Goal: Task Accomplishment & Management: Use online tool/utility

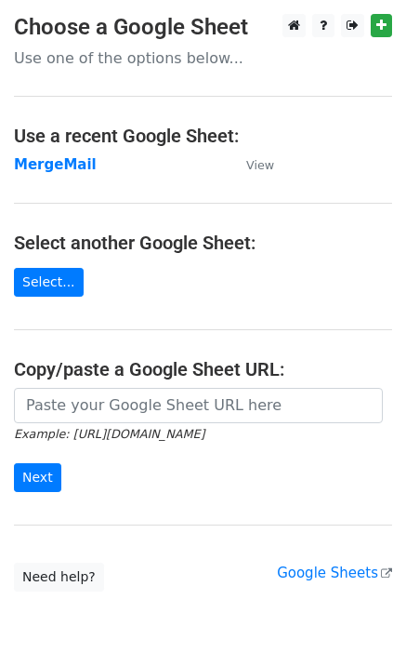
click at [60, 170] on strong "MergeMail" at bounding box center [55, 164] width 83 height 17
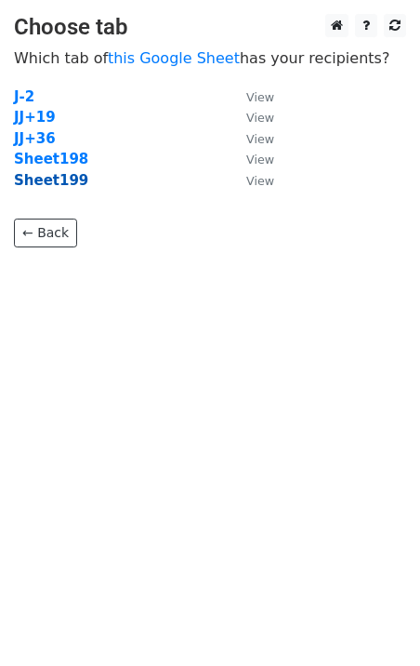
click at [70, 188] on strong "Sheet199" at bounding box center [51, 180] width 74 height 17
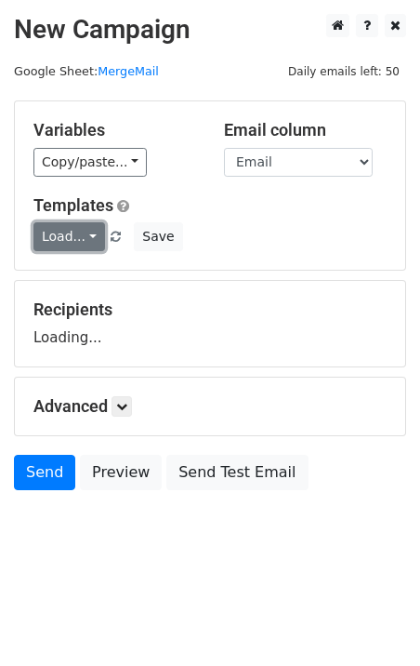
click at [59, 227] on link "Load..." at bounding box center [69, 236] width 72 height 29
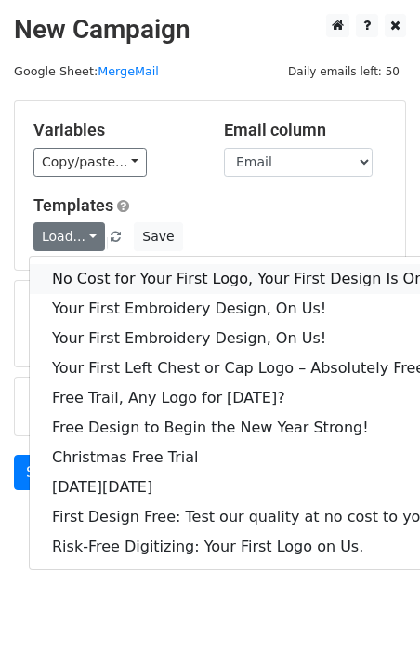
click at [86, 264] on link "No Cost for Your First Logo, Your First Design Is On Us!" at bounding box center [253, 279] width 446 height 30
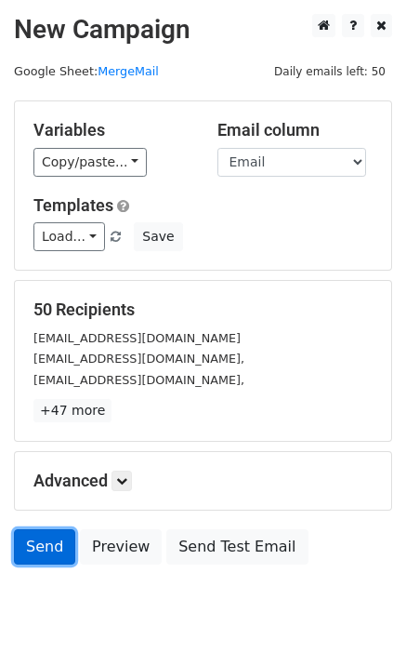
click at [58, 557] on link "Send" at bounding box center [44, 546] width 61 height 35
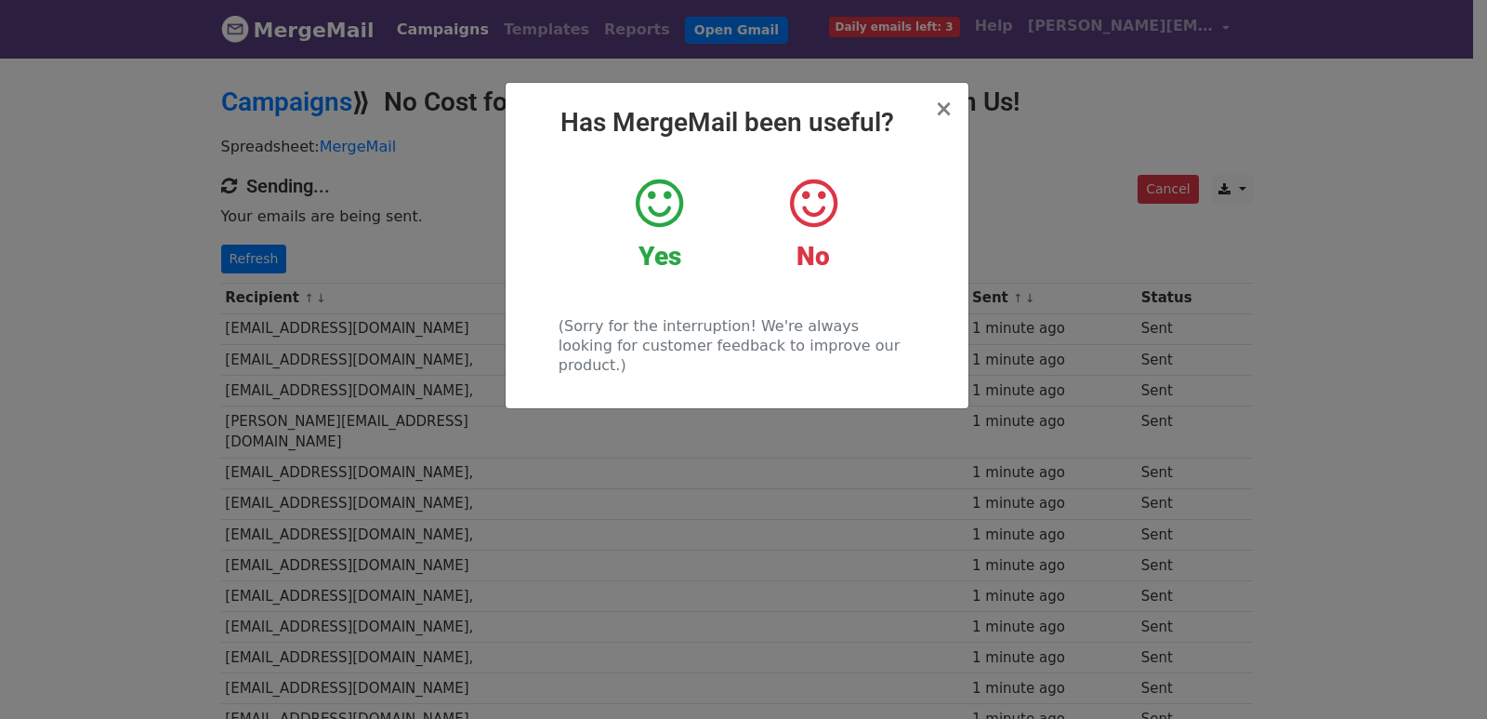
click at [480, 390] on div "× Has MergeMail been useful? Yes No (Sorry for the interruption! We're always l…" at bounding box center [743, 387] width 1487 height 663
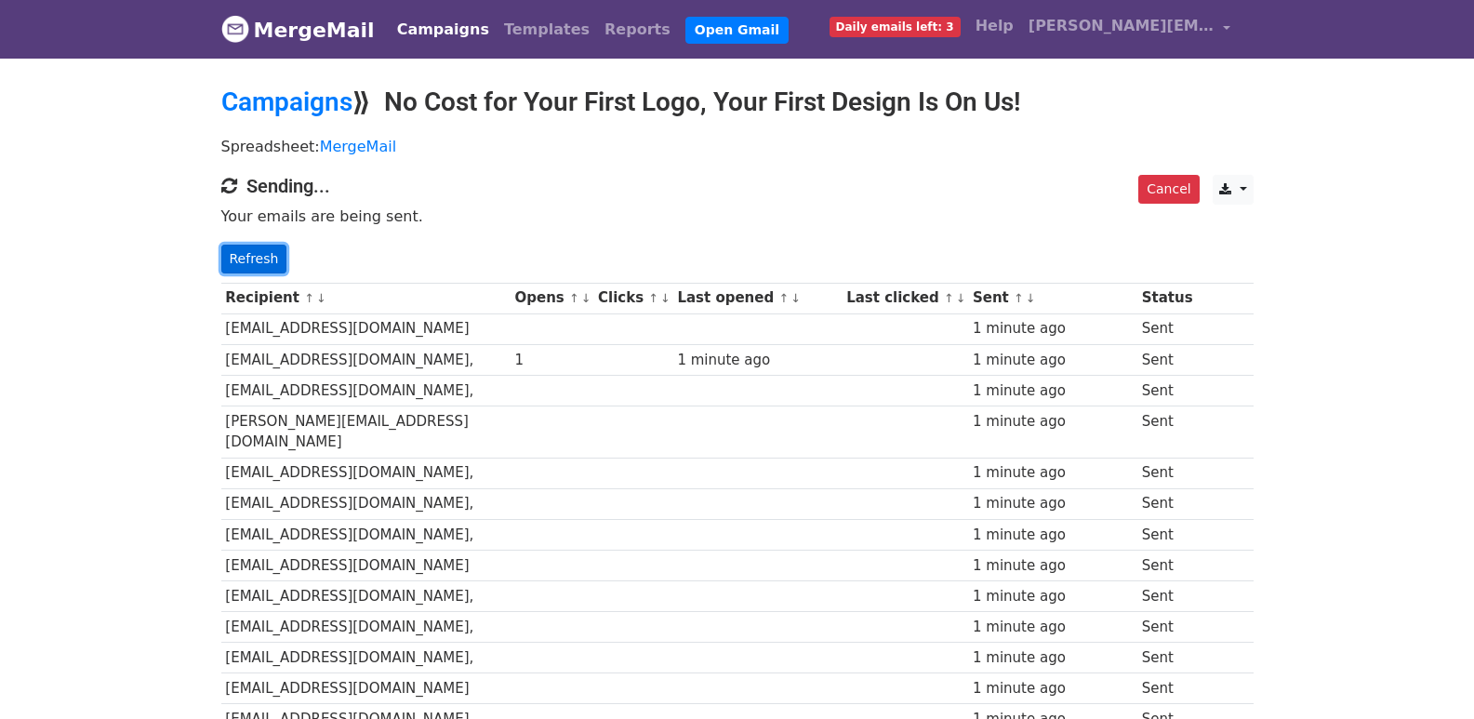
click at [234, 267] on link "Refresh" at bounding box center [254, 259] width 66 height 29
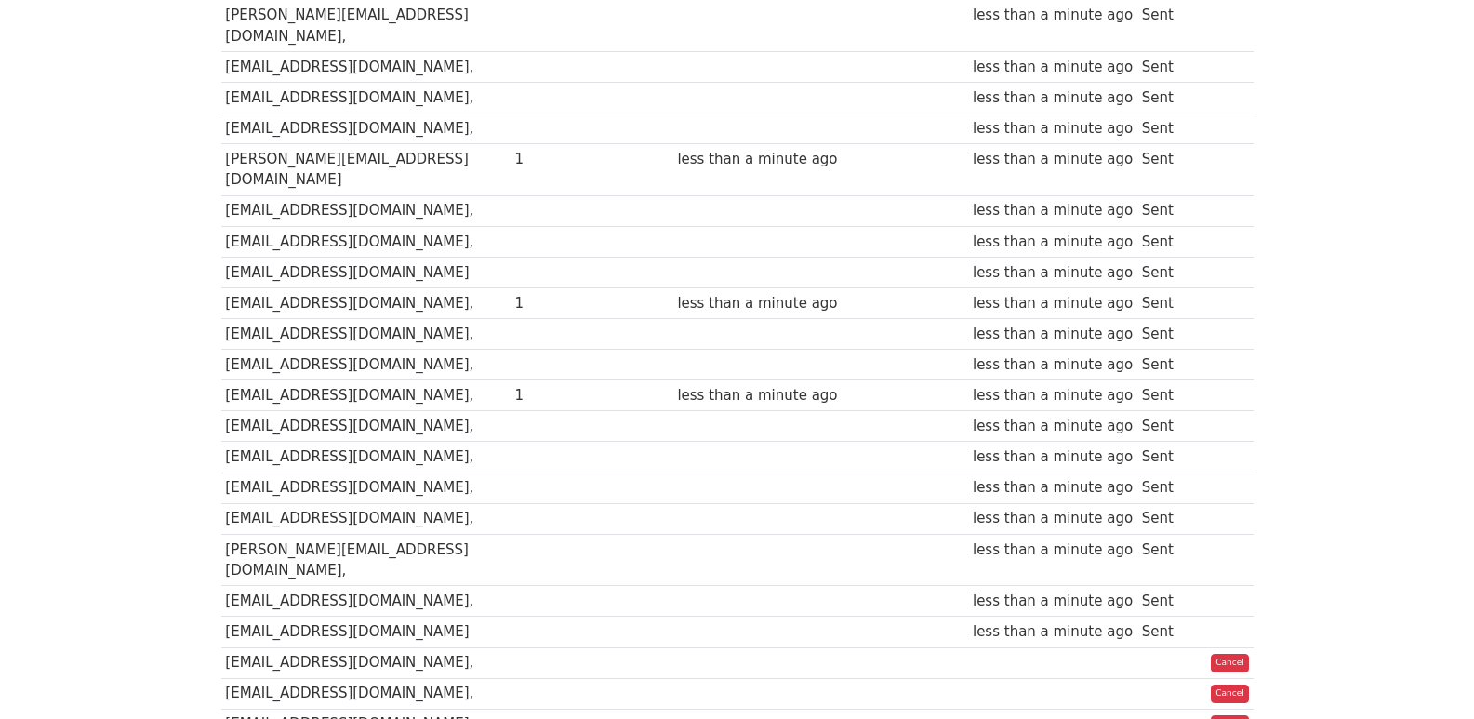
scroll to position [1300, 0]
